Goal: Transaction & Acquisition: Download file/media

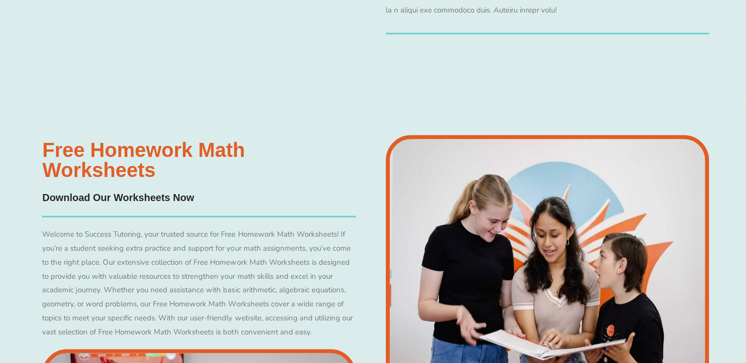
scroll to position [5394, 0]
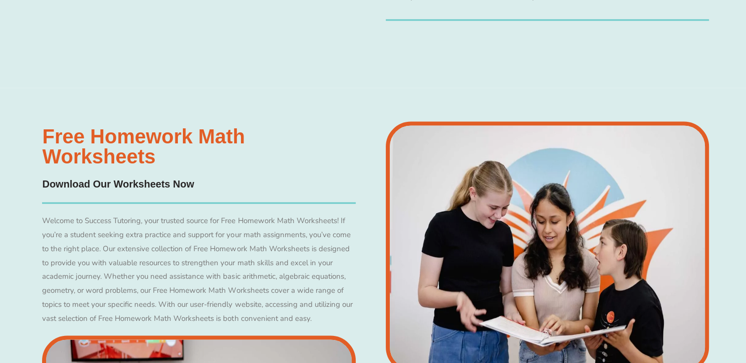
click at [137, 183] on h4 "Download Our Worksheets Now" at bounding box center [198, 184] width 313 height 16
click at [139, 155] on h3 "Free Homework Math Worksheets" at bounding box center [198, 146] width 313 height 40
click at [133, 142] on h3 "Free Homework Math Worksheets" at bounding box center [198, 146] width 313 height 40
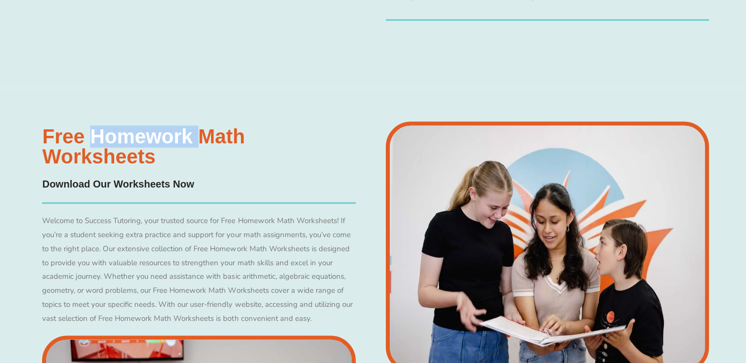
click at [132, 142] on h3 "Free Homework Math Worksheets" at bounding box center [198, 146] width 313 height 40
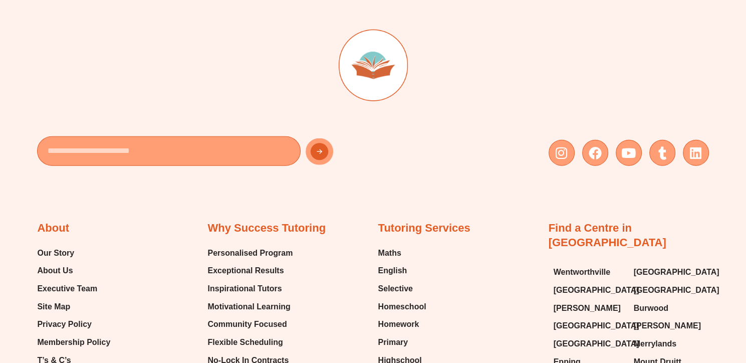
scroll to position [6293, 0]
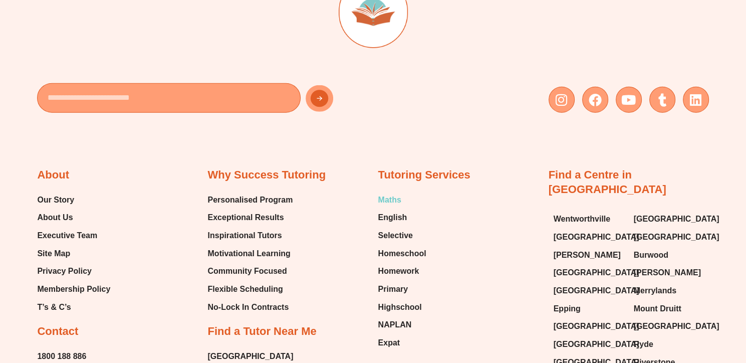
click at [386, 195] on span "Maths" at bounding box center [389, 199] width 23 height 15
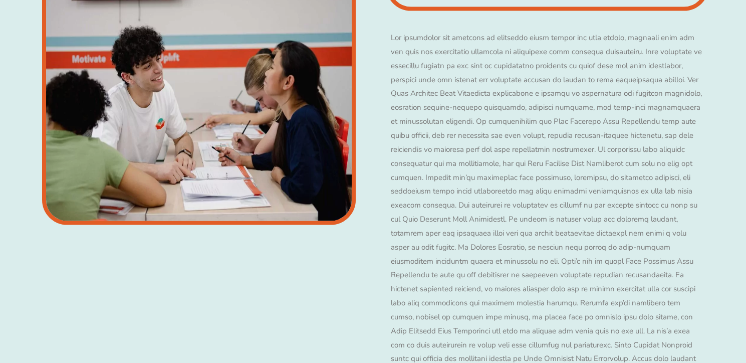
scroll to position [5659, 0]
